Goal: Transaction & Acquisition: Obtain resource

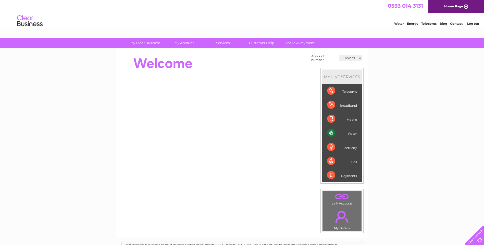
click at [353, 57] on select "1145273 1147757 30289892 30289893" at bounding box center [350, 58] width 23 height 6
click at [359, 56] on select "1145273 1147757 30289892 30289893" at bounding box center [350, 58] width 23 height 6
select select "30289893"
click at [339, 55] on select "1145273 1147757 30289892 30289893" at bounding box center [350, 58] width 23 height 6
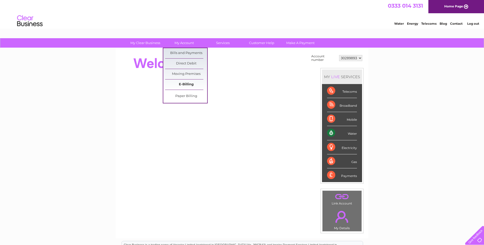
click at [186, 85] on link "E-Billing" at bounding box center [186, 85] width 42 height 10
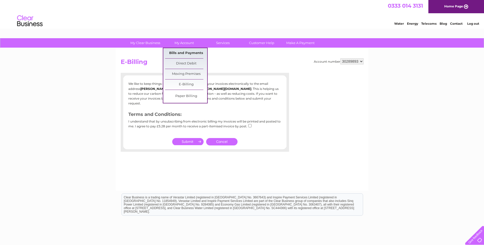
click at [186, 54] on link "Bills and Payments" at bounding box center [186, 53] width 42 height 10
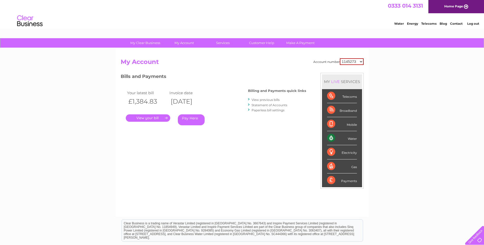
click at [363, 63] on select "1145273 1147757 30289892 30289893" at bounding box center [352, 61] width 24 height 7
select select "30289893"
click at [340, 58] on select "1145273 1147757 30289892 30289893" at bounding box center [352, 61] width 24 height 7
click at [160, 117] on link "." at bounding box center [148, 117] width 44 height 7
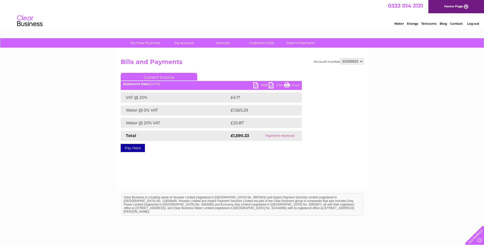
click at [255, 85] on link "PDF" at bounding box center [260, 85] width 15 height 7
drag, startPoint x: 106, startPoint y: 107, endPoint x: 119, endPoint y: 96, distance: 16.7
click at [106, 107] on div "My Clear Business Login Details My Details My Preferences Link Account My Accou…" at bounding box center [242, 158] width 484 height 240
